Goal: Information Seeking & Learning: Check status

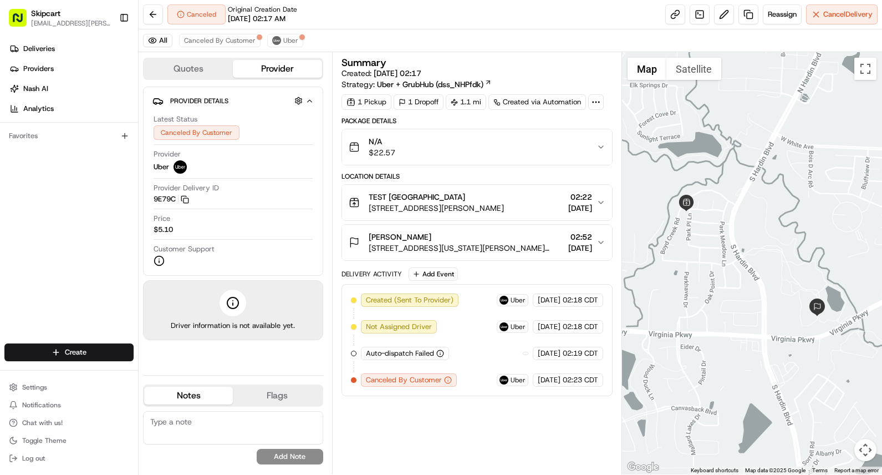
click at [456, 156] on div "N/A $22.57" at bounding box center [473, 147] width 248 height 22
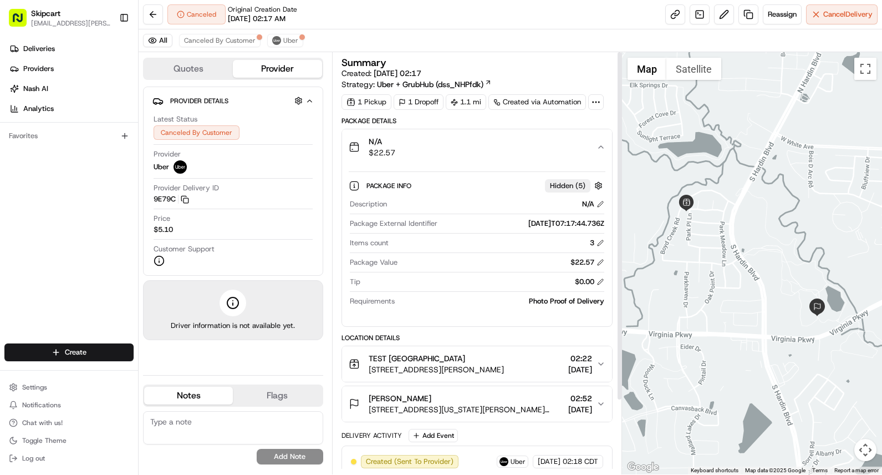
click at [408, 150] on div "N/A $22.57" at bounding box center [473, 147] width 248 height 22
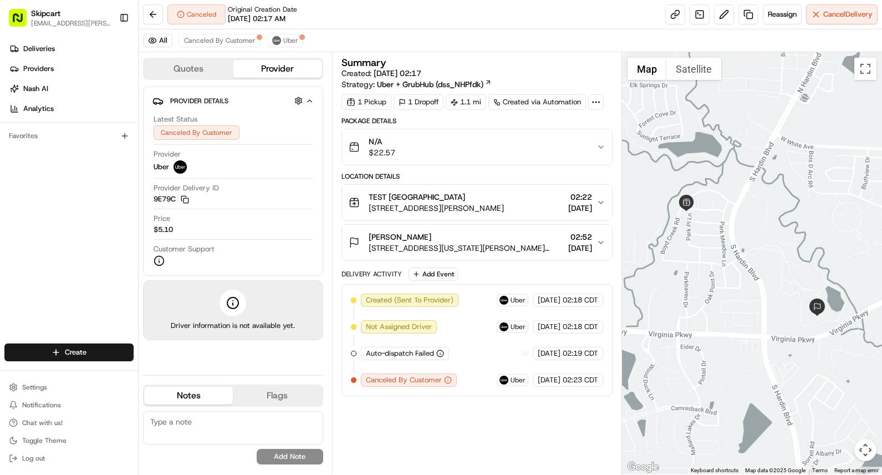
click at [451, 201] on div "TEST [GEOGRAPHIC_DATA]" at bounding box center [436, 196] width 135 height 11
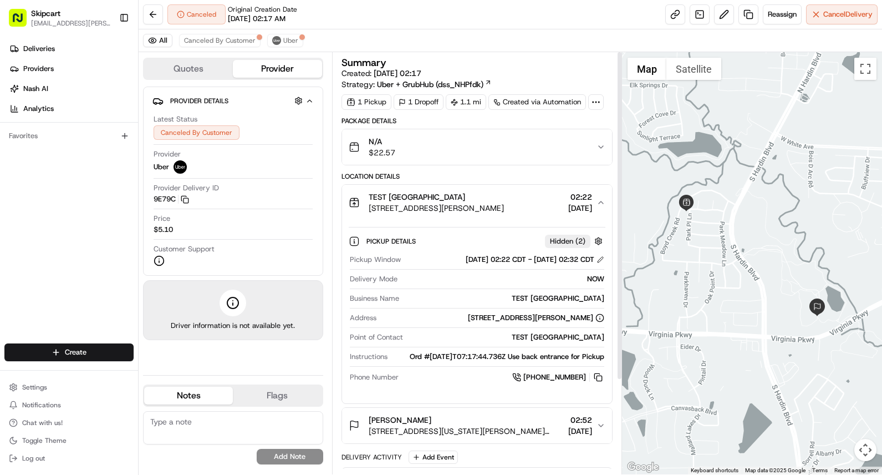
click at [405, 201] on span "TEST [GEOGRAPHIC_DATA]" at bounding box center [417, 196] width 96 height 11
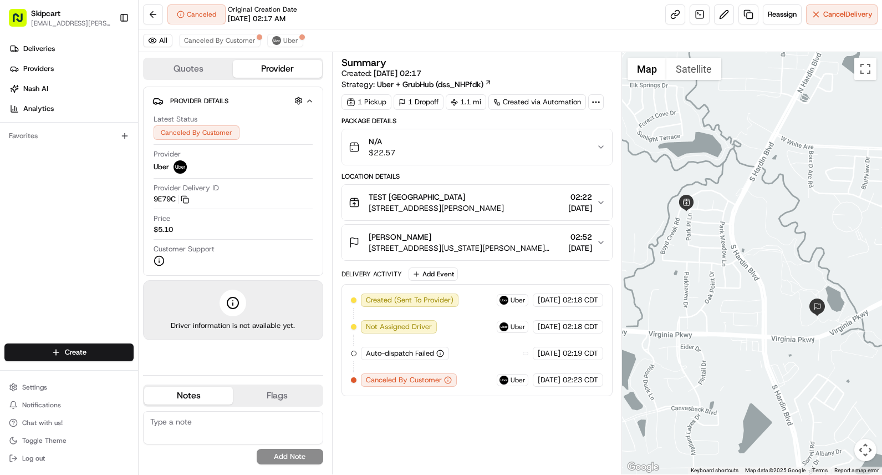
click at [429, 240] on div "[PERSON_NAME]" at bounding box center [466, 236] width 195 height 11
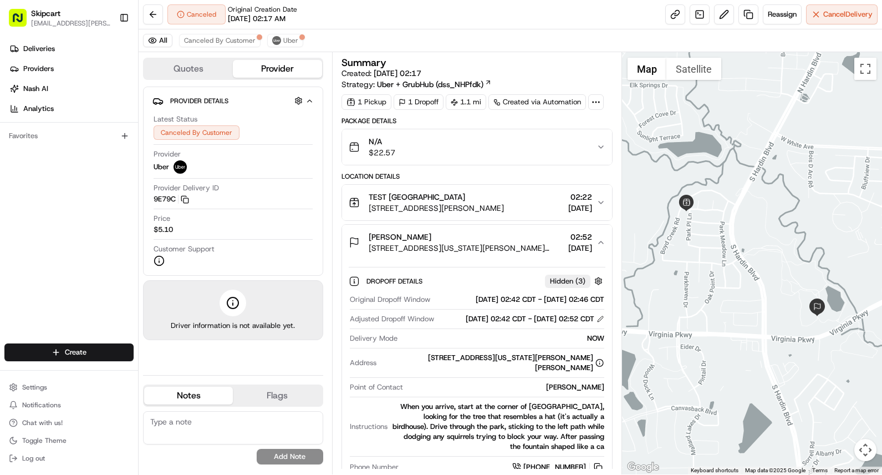
click at [415, 249] on span "[STREET_ADDRESS][US_STATE][PERSON_NAME][PERSON_NAME]" at bounding box center [466, 247] width 195 height 11
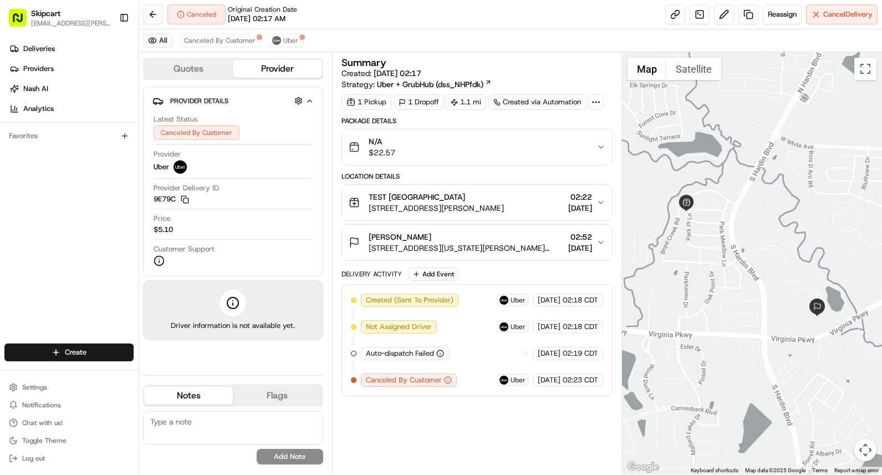
click at [396, 152] on div "N/A $22.57" at bounding box center [473, 147] width 248 height 22
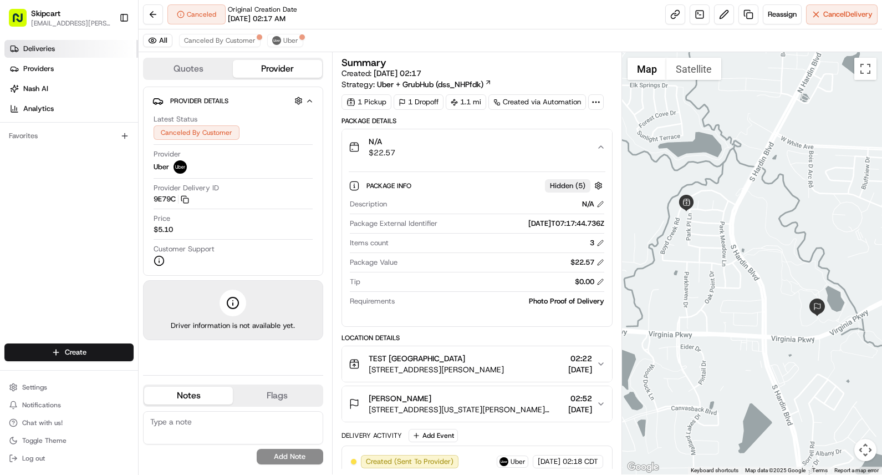
click at [45, 44] on span "Deliveries" at bounding box center [39, 49] width 32 height 10
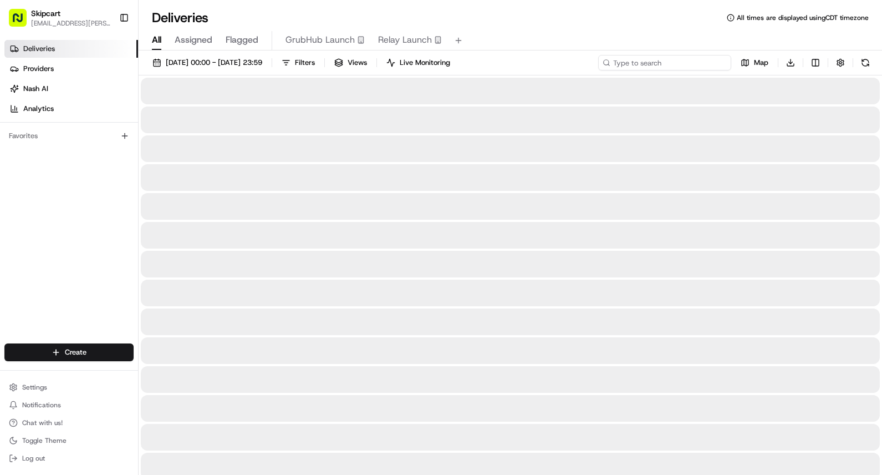
click at [670, 61] on input at bounding box center [664, 63] width 133 height 16
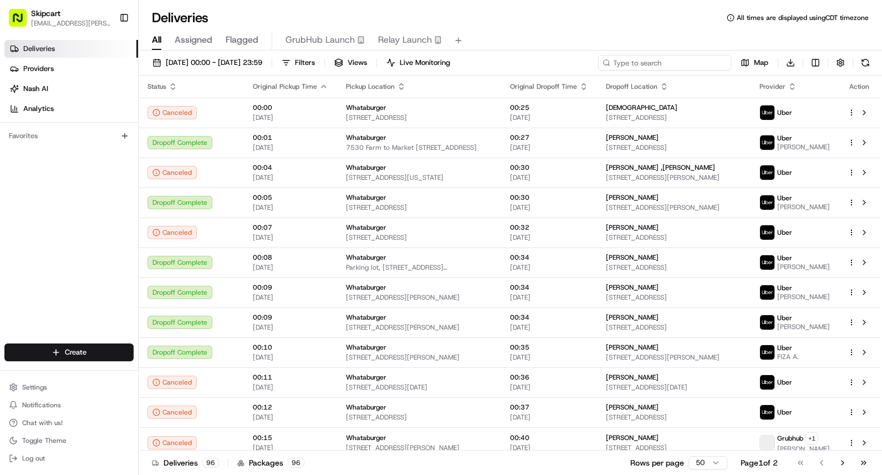
paste input "TestPartner30072025_02:17:58"
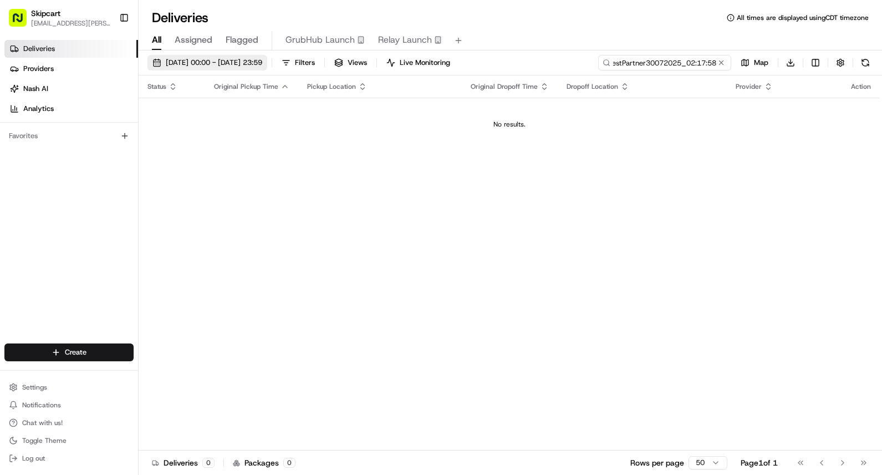
type input "TestPartner30072025_02:17:58"
click at [262, 60] on span "[DATE] 00:00 - [DATE] 23:59" at bounding box center [214, 63] width 96 height 10
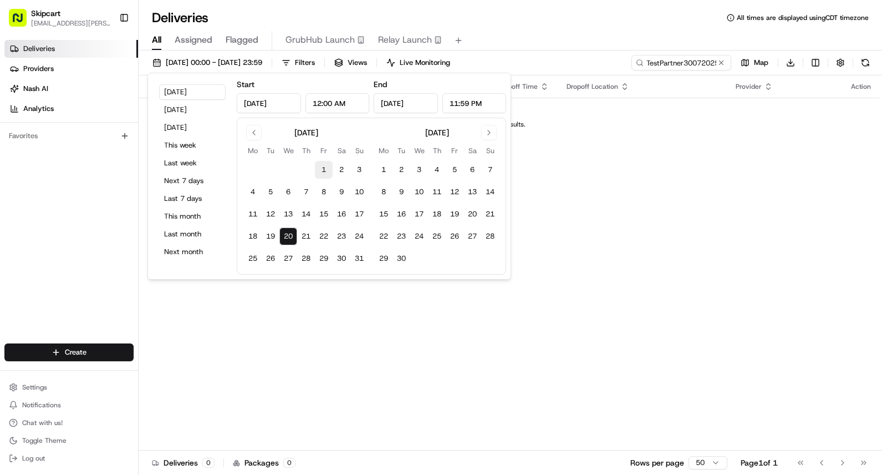
click at [326, 169] on button "1" at bounding box center [324, 170] width 18 height 18
type input "[DATE]"
click at [259, 137] on button "Go to previous month" at bounding box center [254, 133] width 16 height 16
click at [272, 165] on button "1" at bounding box center [271, 170] width 18 height 18
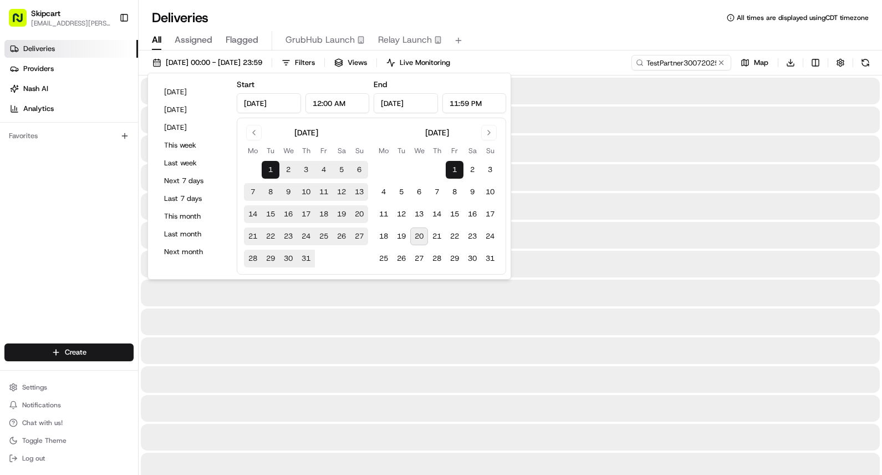
click at [488, 142] on div "[DATE] Mo Tu We Th Fr Sa Su 1 2 3 4 5 6 7 8 9 10 11 12 13 14 15 16 17 18 19 20 …" at bounding box center [437, 196] width 124 height 142
click at [491, 135] on button "Go to next month" at bounding box center [489, 133] width 16 height 16
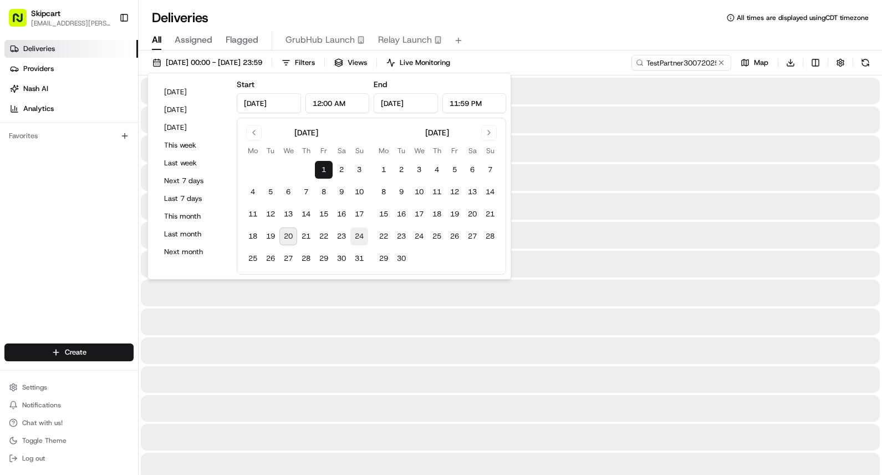
click at [358, 237] on button "24" at bounding box center [359, 236] width 18 height 18
type input "[DATE]"
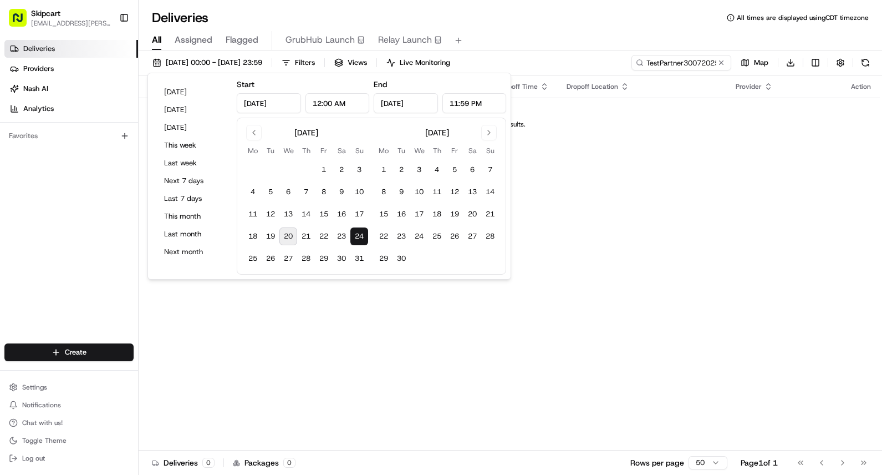
click at [549, 84] on th "Original Dropoff Time" at bounding box center [510, 86] width 96 height 22
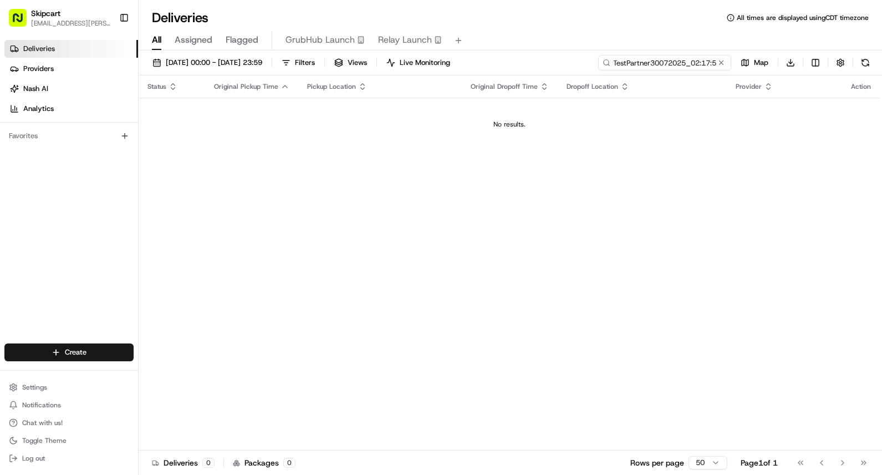
click at [688, 64] on input "TestPartner30072025_02:17:58" at bounding box center [664, 63] width 133 height 16
click at [188, 62] on span "[DATE] 00:00 - [DATE] 23:59" at bounding box center [214, 63] width 96 height 10
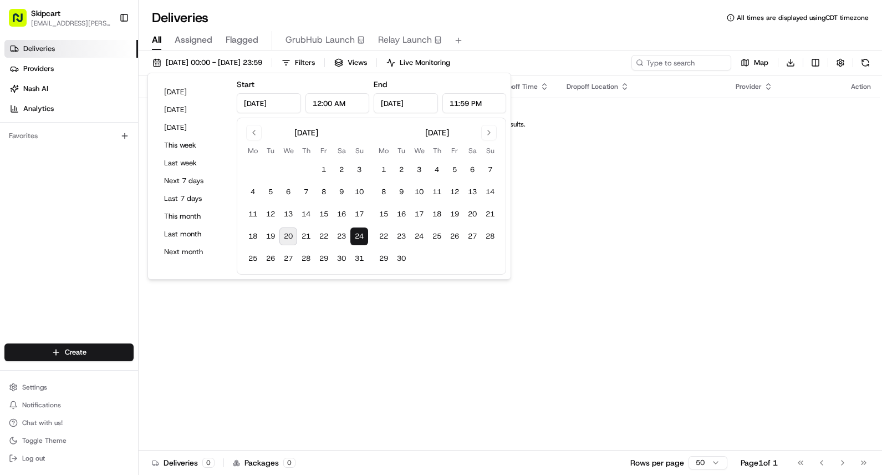
click at [267, 109] on input "[DATE]" at bounding box center [269, 103] width 64 height 20
click at [254, 104] on input "[DATE]" at bounding box center [269, 103] width 64 height 20
click at [256, 137] on button "Go to previous month" at bounding box center [254, 133] width 16 height 16
click at [358, 174] on button "1" at bounding box center [359, 170] width 18 height 18
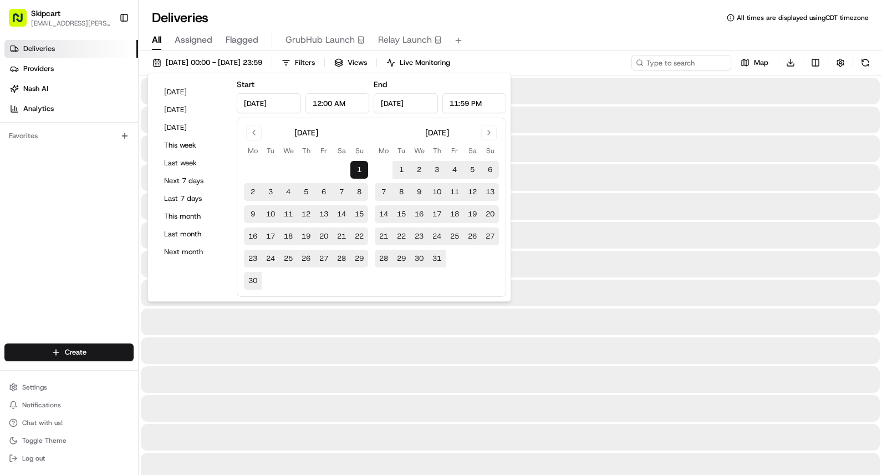
type input "[DATE]"
click at [358, 166] on button "1" at bounding box center [359, 170] width 18 height 18
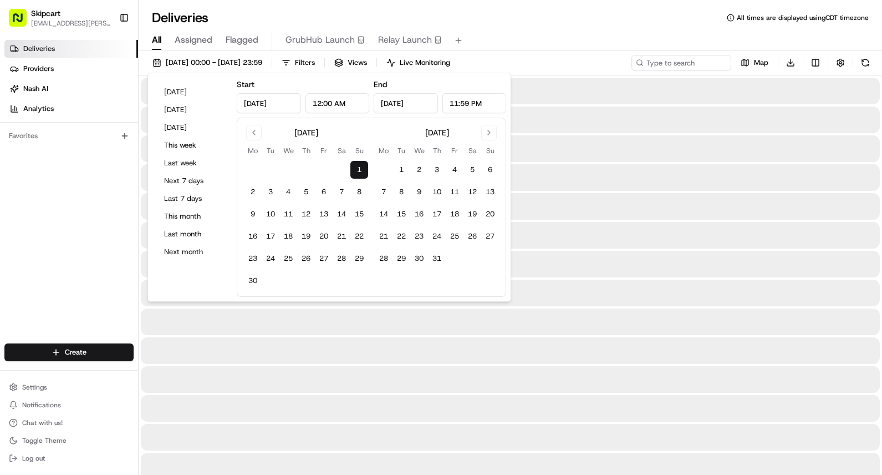
click at [417, 105] on input "[DATE]" at bounding box center [406, 103] width 64 height 20
click at [489, 131] on button "Go to next month" at bounding box center [489, 133] width 16 height 16
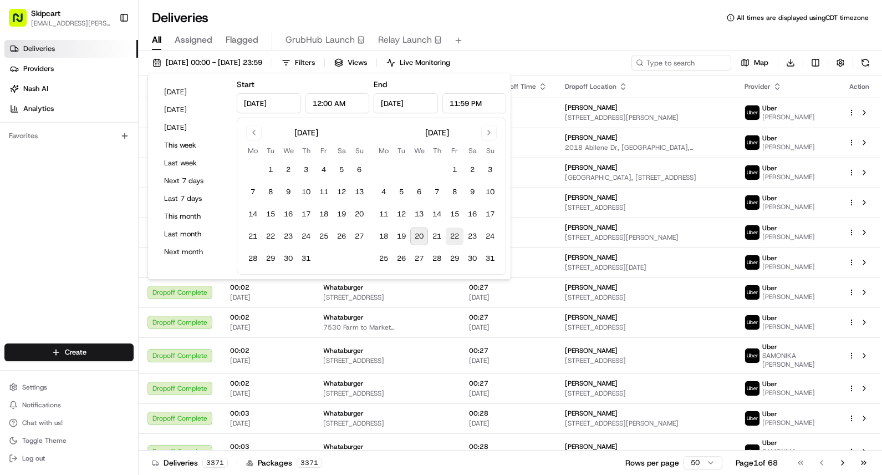
click at [451, 237] on button "22" at bounding box center [455, 236] width 18 height 18
type input "[DATE]"
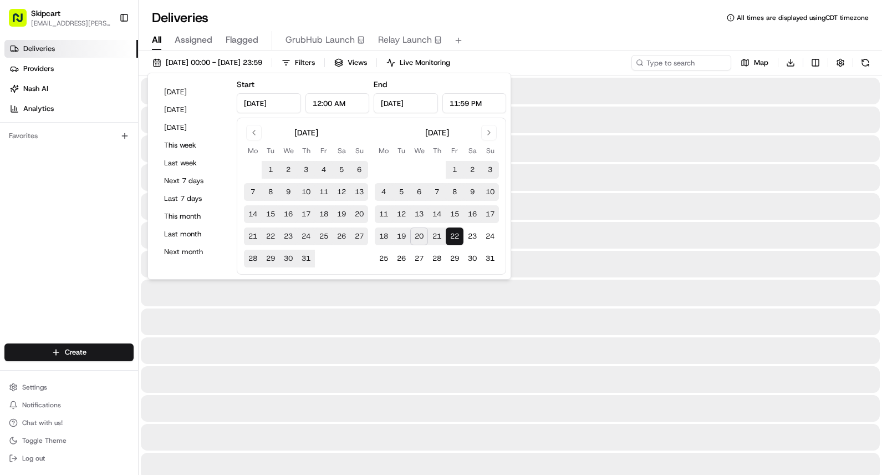
click at [457, 235] on button "22" at bounding box center [455, 236] width 18 height 18
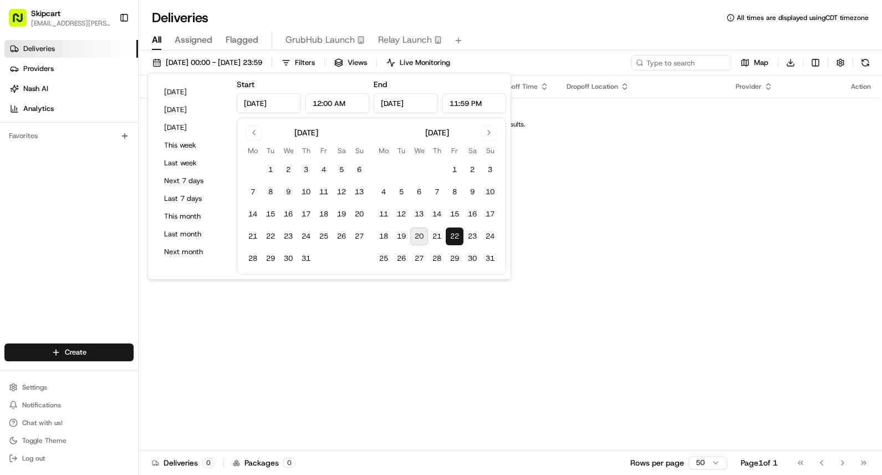
click at [261, 108] on input "[DATE]" at bounding box center [269, 103] width 64 height 20
click at [263, 108] on input "[DATE]" at bounding box center [269, 103] width 64 height 20
click at [266, 105] on input "[DATE]" at bounding box center [269, 103] width 64 height 20
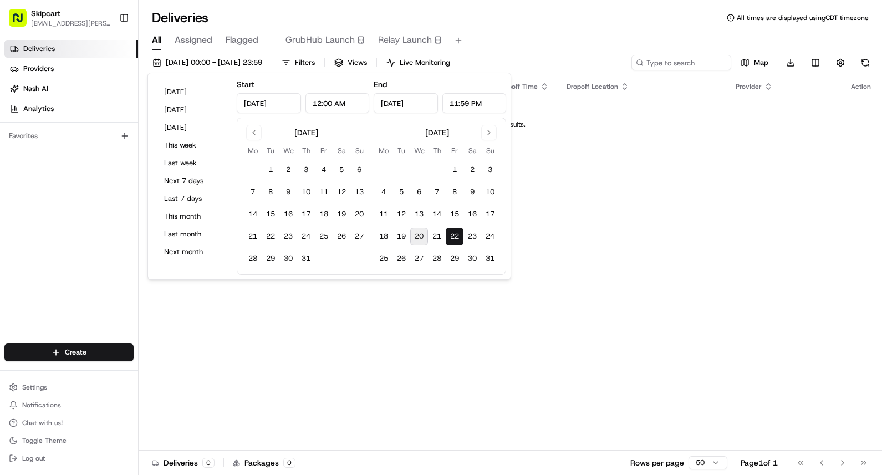
click at [266, 105] on input "[DATE]" at bounding box center [269, 103] width 64 height 20
click at [249, 142] on div "[DATE] Mo Tu We Th Fr Sa Su 1 2 3 4 5 6 7 8 9 10 11 12 13 14 15 16 17 18 19 20 …" at bounding box center [306, 196] width 124 height 142
click at [271, 173] on button "1" at bounding box center [271, 170] width 18 height 18
type input "[DATE]"
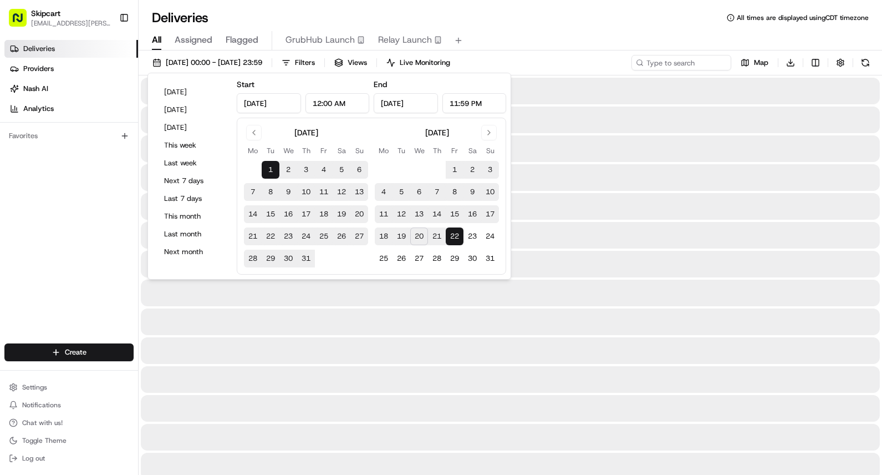
click at [532, 35] on div "All Assigned Flagged GrubHub Launch Relay Launch" at bounding box center [510, 40] width 743 height 19
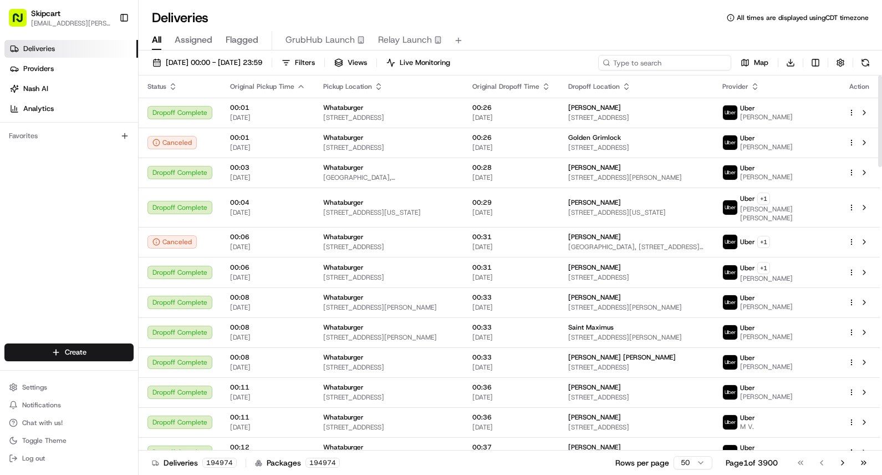
click at [678, 55] on input at bounding box center [664, 63] width 133 height 16
paste input "TestPartner30072025_02:17:58"
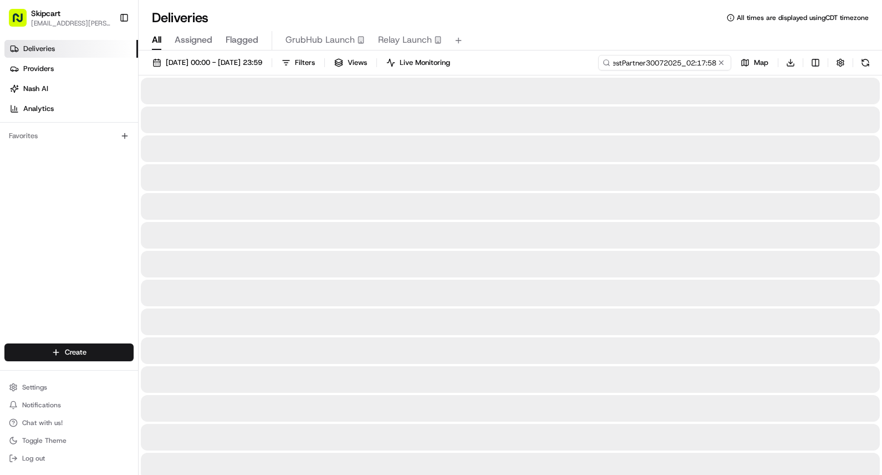
type input "TestPartner30072025_02:17:58"
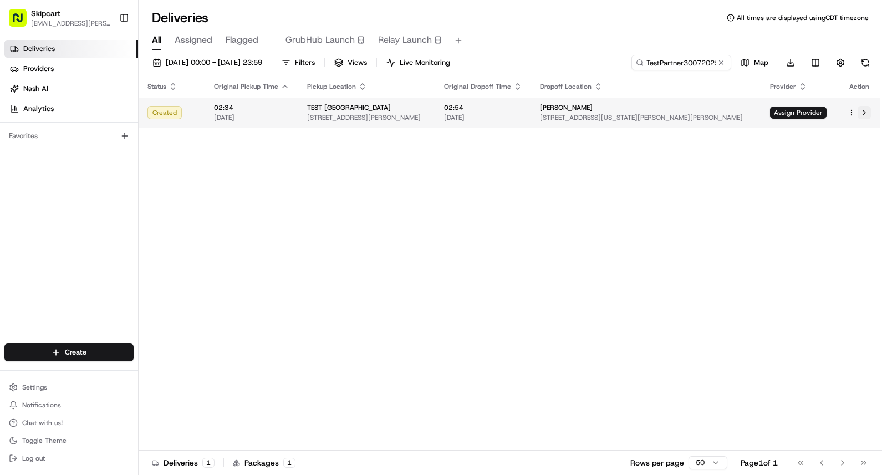
click at [865, 117] on button at bounding box center [864, 112] width 13 height 13
